Goal: Task Accomplishment & Management: Manage account settings

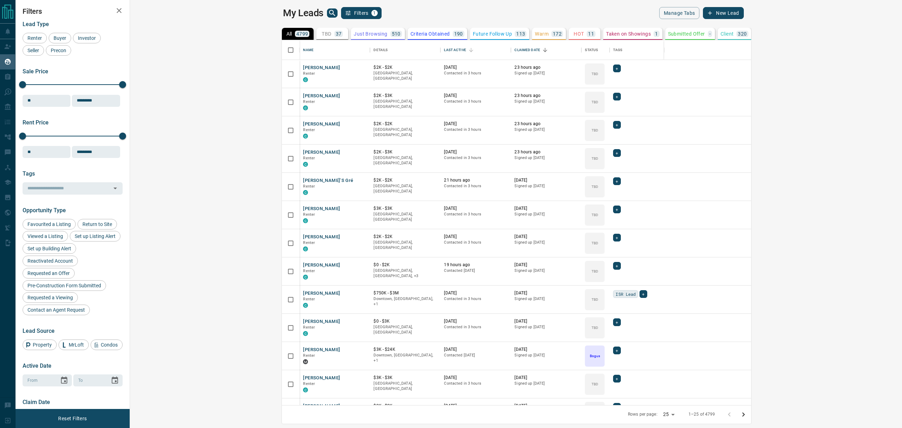
scroll to position [357, 761]
click at [316, 30] on button "TBD 37" at bounding box center [332, 34] width 32 height 12
click at [542, 50] on icon "Sort" at bounding box center [545, 50] width 6 height 6
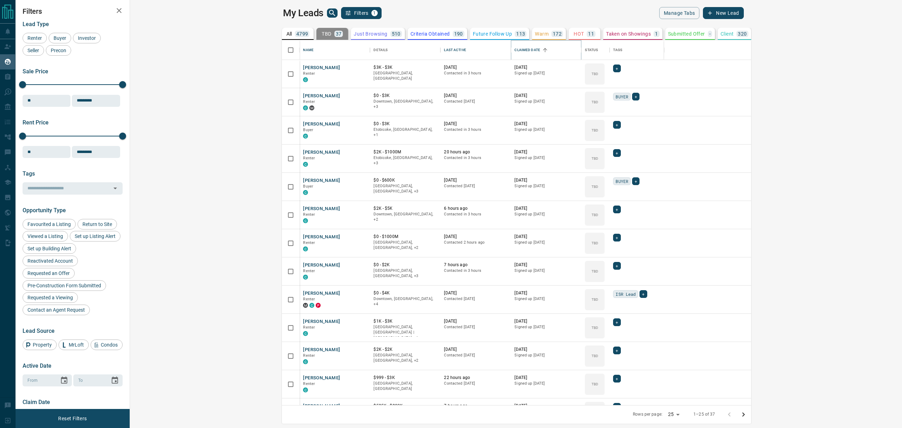
click at [543, 49] on icon "Sort" at bounding box center [545, 50] width 4 height 4
click at [468, 49] on icon "Sort" at bounding box center [471, 50] width 6 height 6
click at [542, 48] on icon "Sort" at bounding box center [545, 50] width 6 height 6
click at [469, 48] on icon "Sort" at bounding box center [471, 50] width 4 height 4
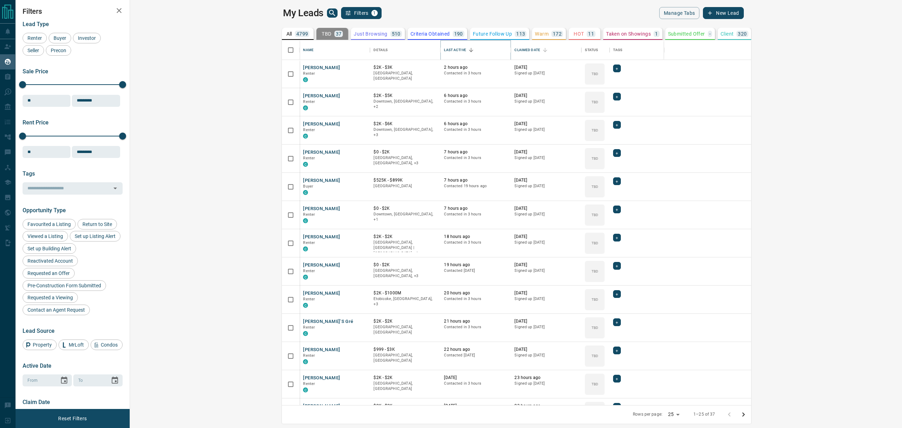
click at [469, 48] on icon "Sort" at bounding box center [471, 50] width 4 height 4
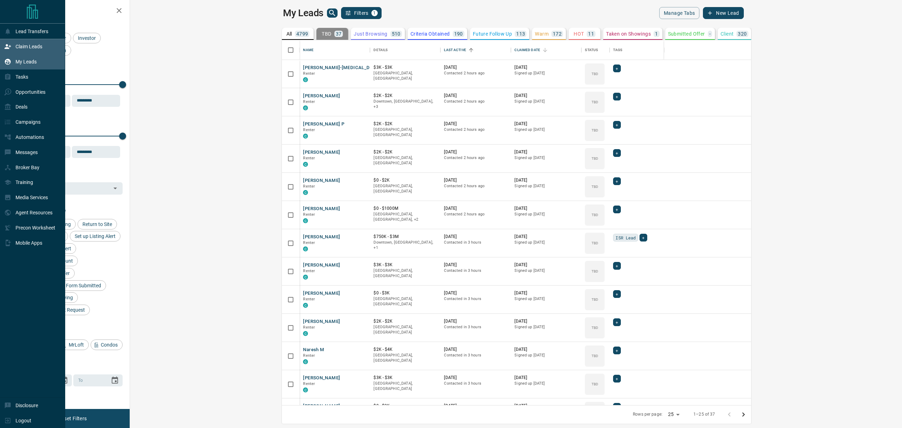
click at [20, 49] on p "Claim Leads" at bounding box center [28, 47] width 27 height 6
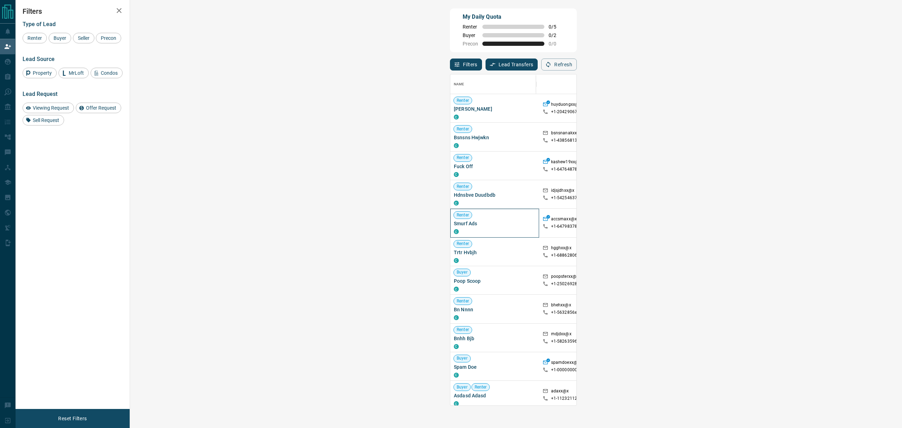
click at [454, 213] on div "Renter Smurf Ads C" at bounding box center [495, 222] width 82 height 28
